Goal: Check status

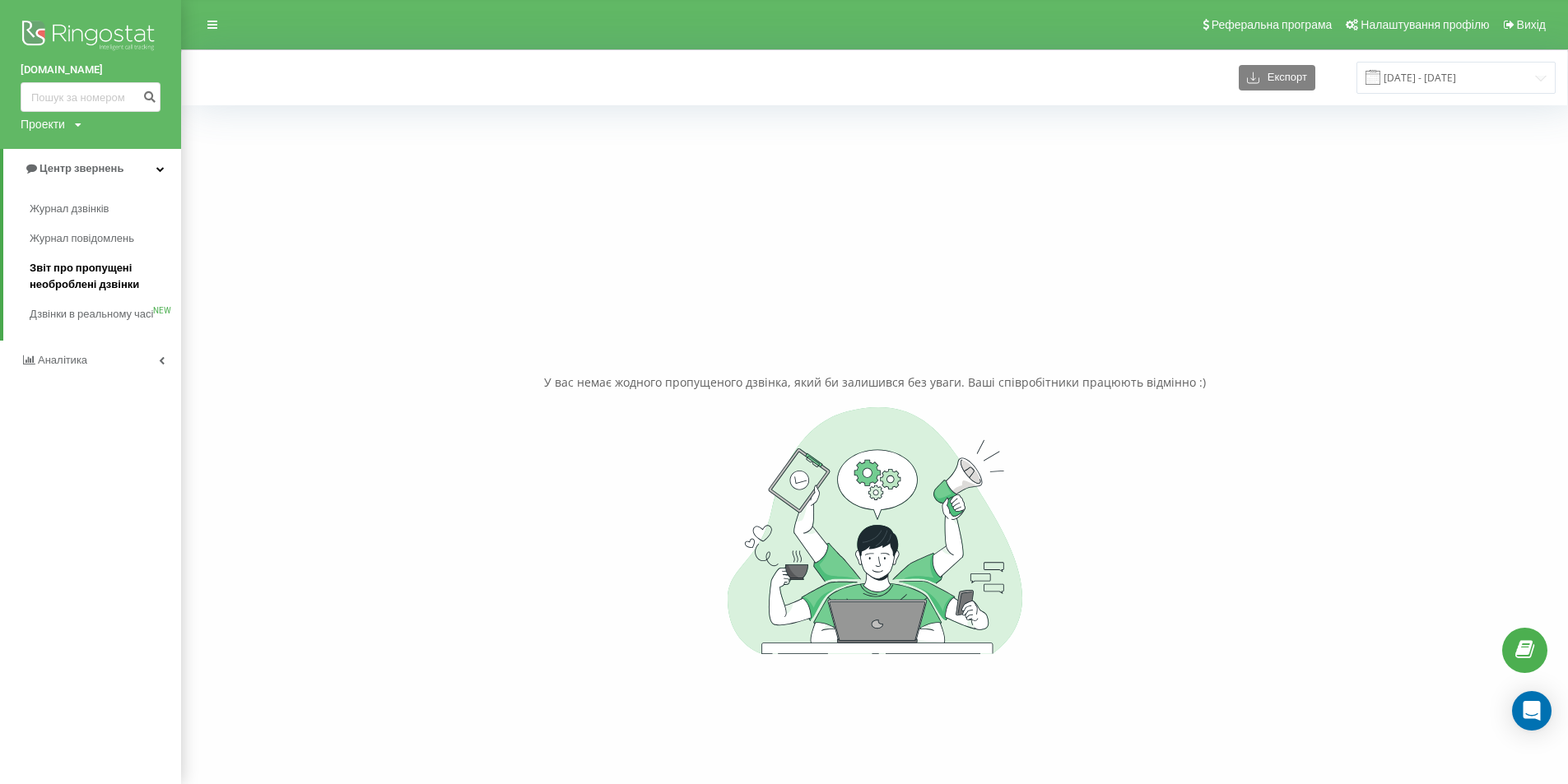
click at [82, 267] on span "Звіт про пропущені необроблені дзвінки" at bounding box center [101, 276] width 143 height 33
